Goal: Task Accomplishment & Management: Manage account settings

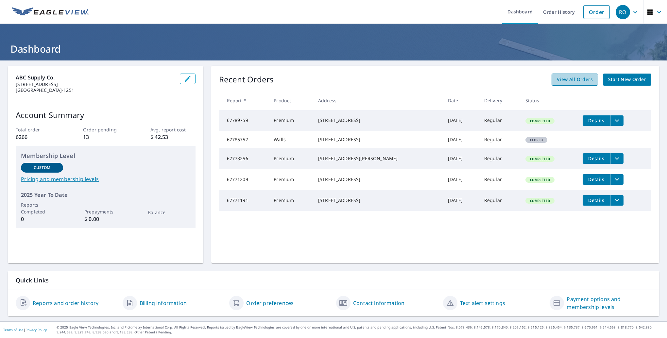
click at [566, 80] on span "View All Orders" at bounding box center [575, 80] width 36 height 8
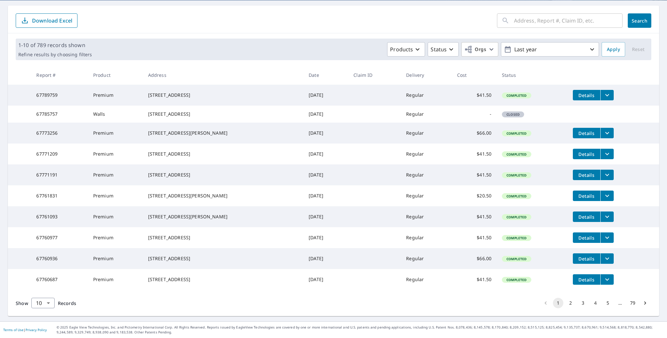
scroll to position [90, 0]
click at [644, 303] on icon "Go to next page" at bounding box center [645, 302] width 2 height 3
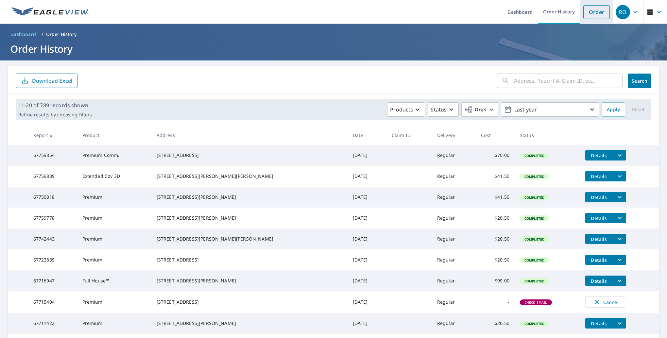
click at [590, 15] on link "Order" at bounding box center [596, 12] width 26 height 14
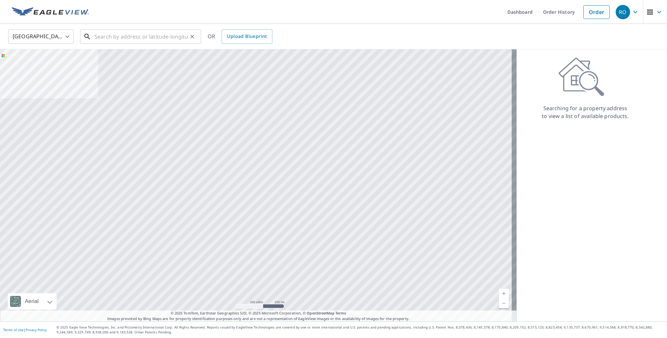
click at [121, 40] on input "text" at bounding box center [140, 36] width 93 height 18
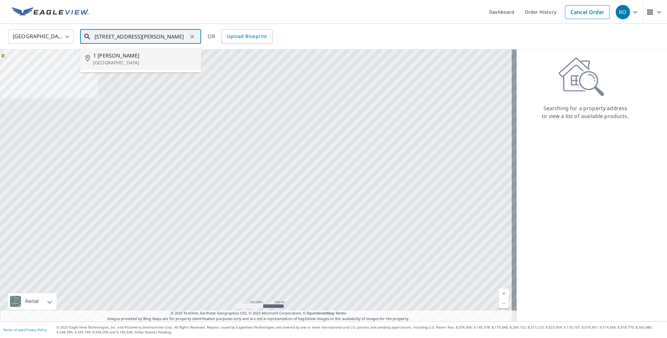
click at [120, 57] on span "1 [PERSON_NAME]" at bounding box center [144, 56] width 103 height 8
type input "[STREET_ADDRESS][PERSON_NAME]"
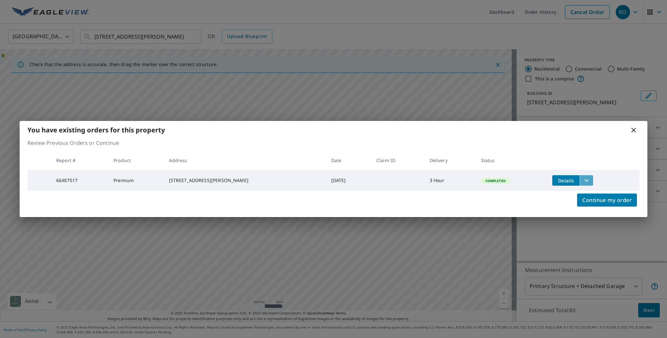
click at [583, 178] on icon "filesDropdownBtn-66487517" at bounding box center [587, 181] width 8 height 8
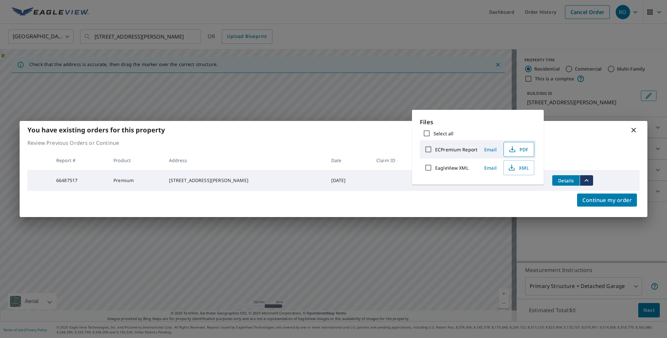
click at [521, 146] on span "PDF" at bounding box center [518, 149] width 21 height 8
click at [299, 141] on p "Review Previous Orders or Continue" at bounding box center [333, 143] width 612 height 8
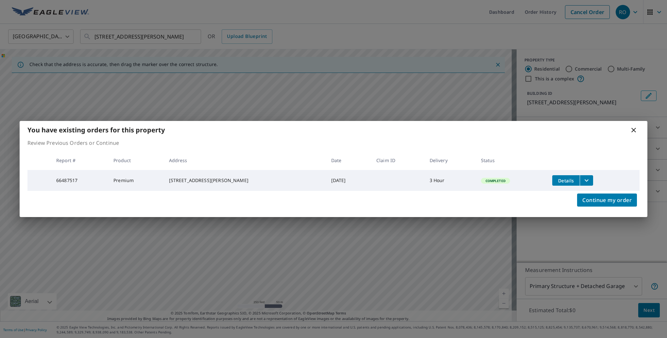
click at [632, 128] on icon at bounding box center [634, 130] width 8 height 8
